Goal: Task Accomplishment & Management: Manage account settings

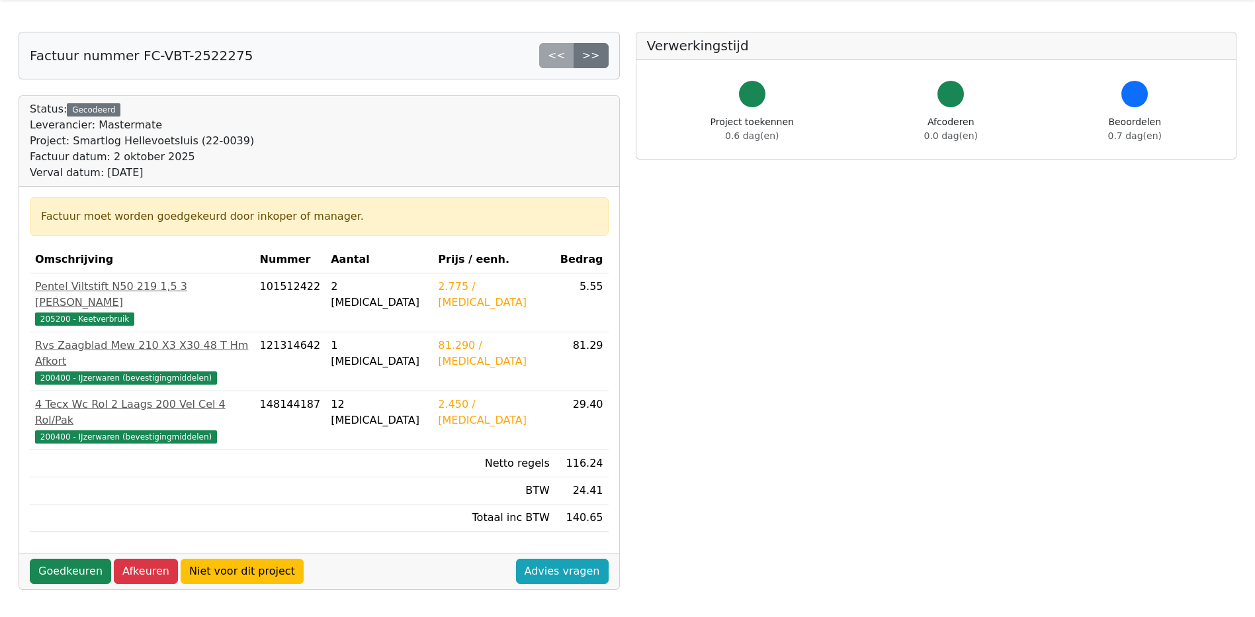
scroll to position [66, 0]
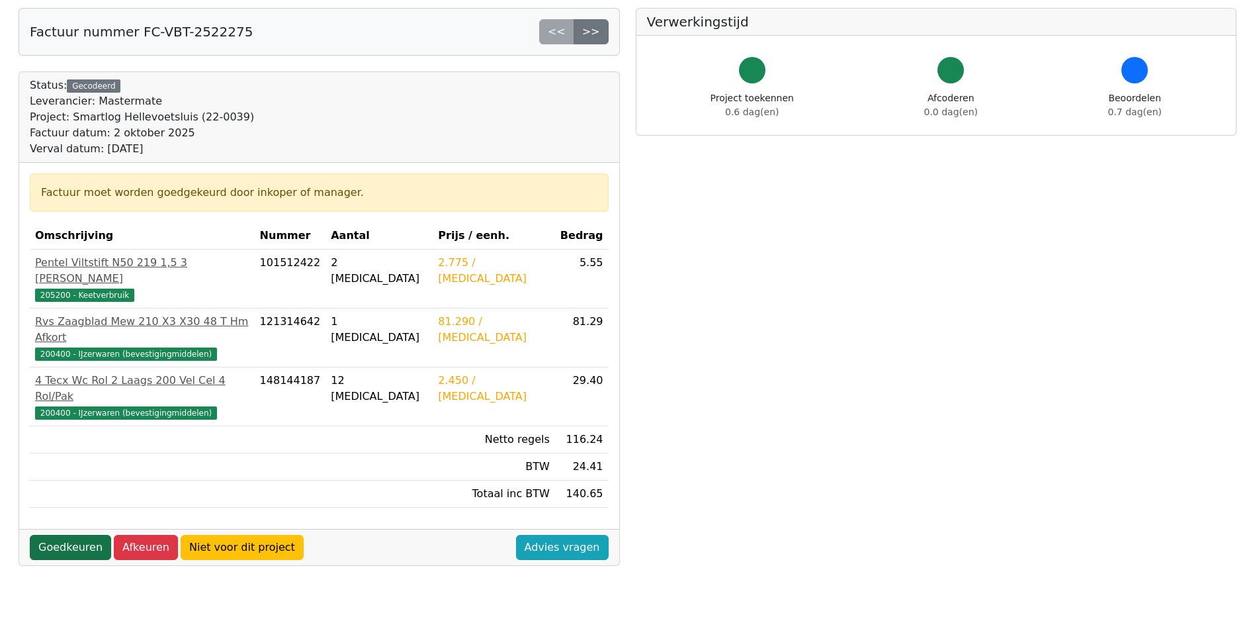
click at [57, 535] on link "Goedkeuren" at bounding box center [70, 547] width 81 height 25
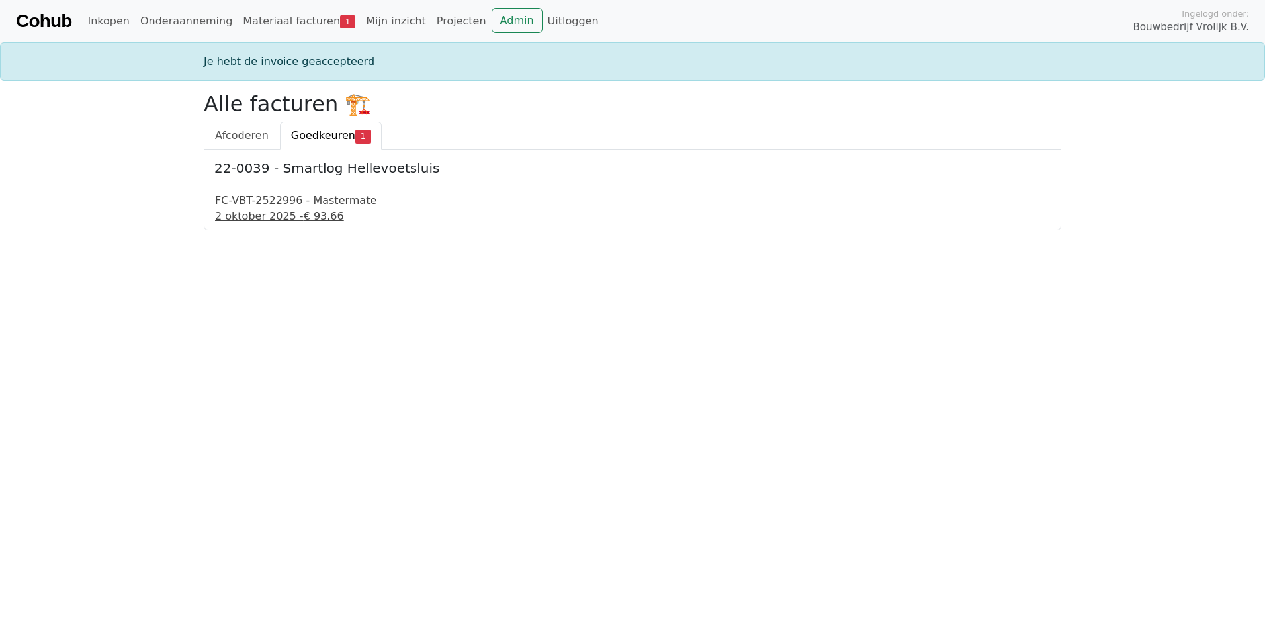
click at [307, 210] on span "€ 93.66" at bounding box center [324, 216] width 40 height 13
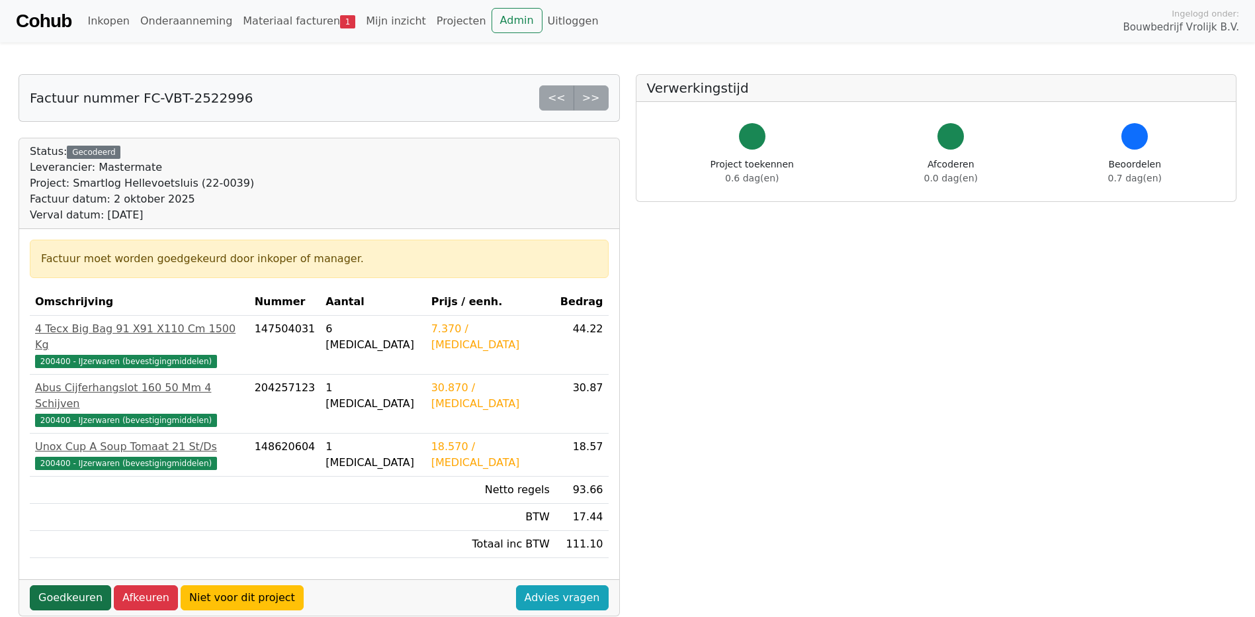
click at [75, 585] on link "Goedkeuren" at bounding box center [70, 597] width 81 height 25
